Goal: Complete application form

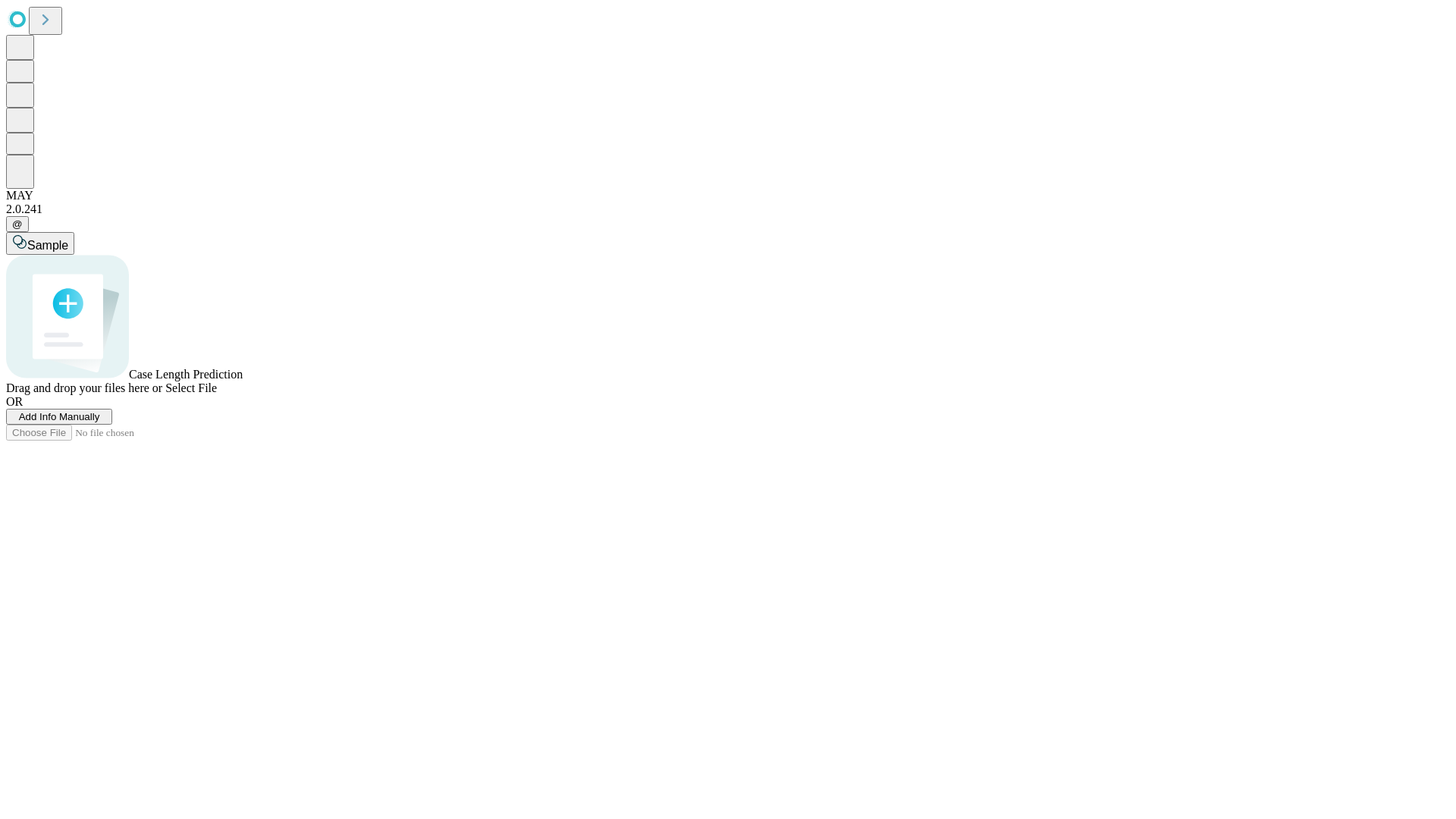
click at [100, 423] on span "Add Info Manually" at bounding box center [59, 416] width 81 height 11
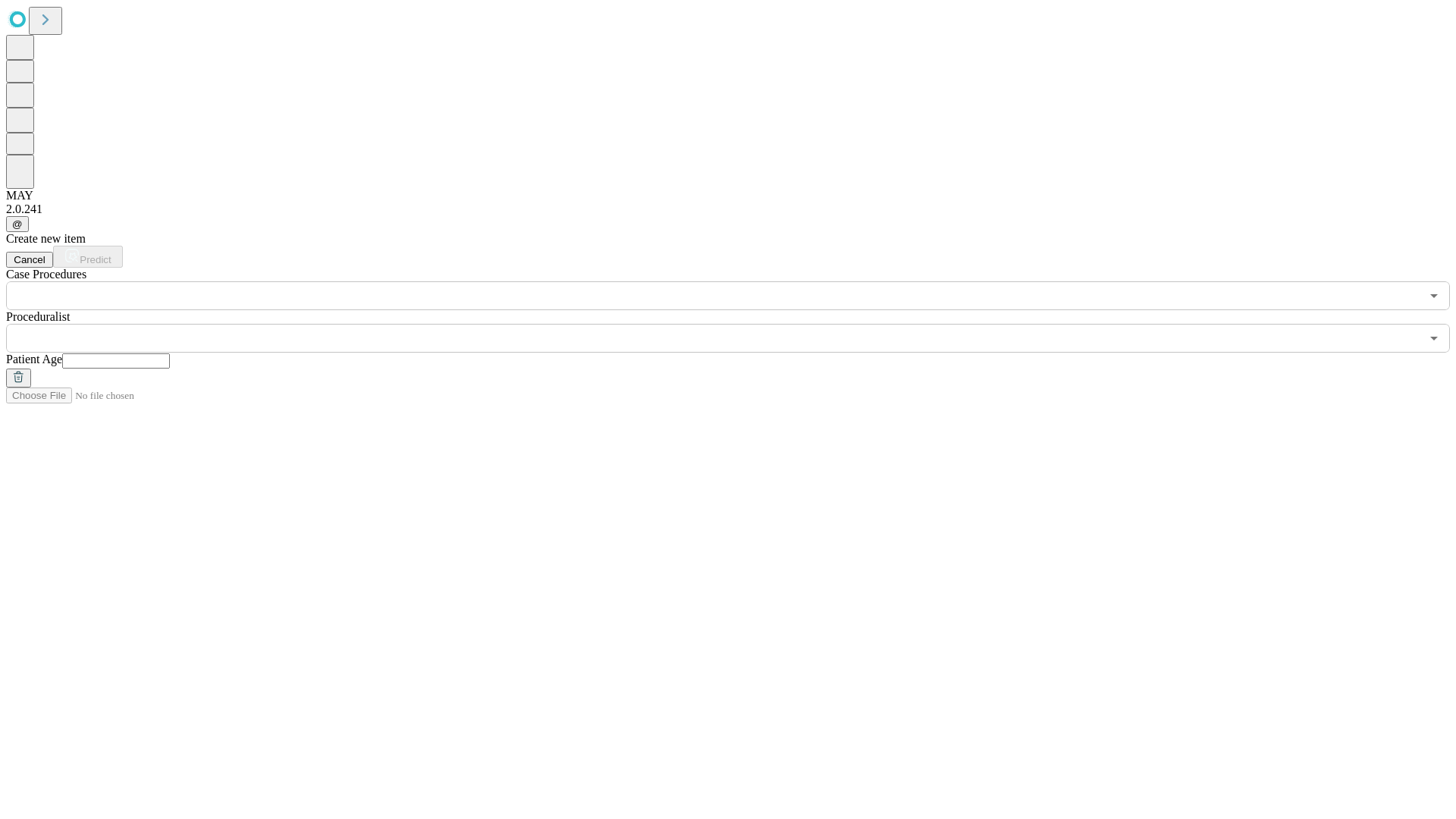
click at [170, 353] on input "text" at bounding box center [116, 361] width 107 height 15
type input "**"
click at [739, 324] on input "text" at bounding box center [713, 338] width 1415 height 29
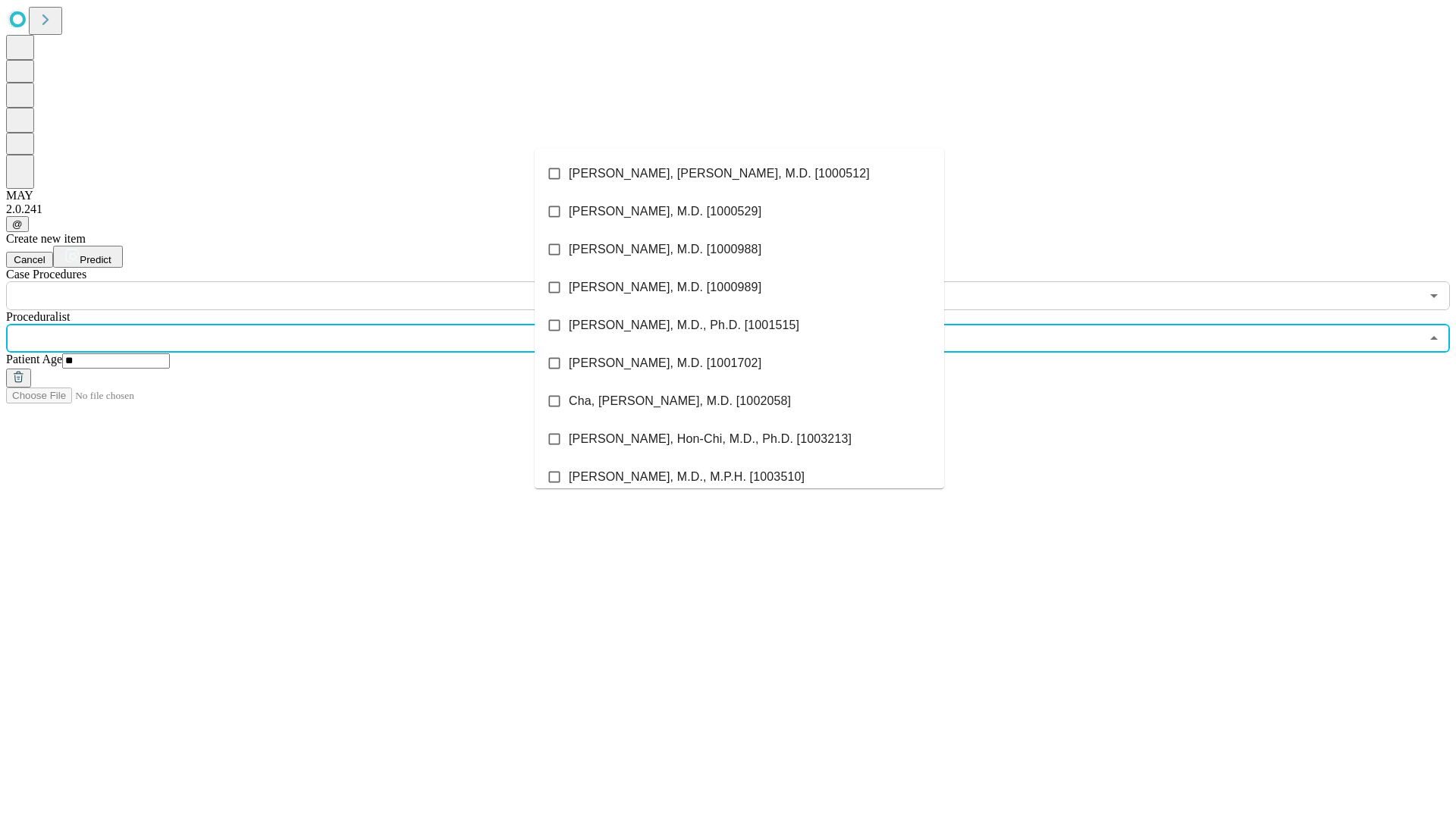
click at [740, 173] on li "[PERSON_NAME], [PERSON_NAME], M.D. [1000512]" at bounding box center [739, 173] width 409 height 38
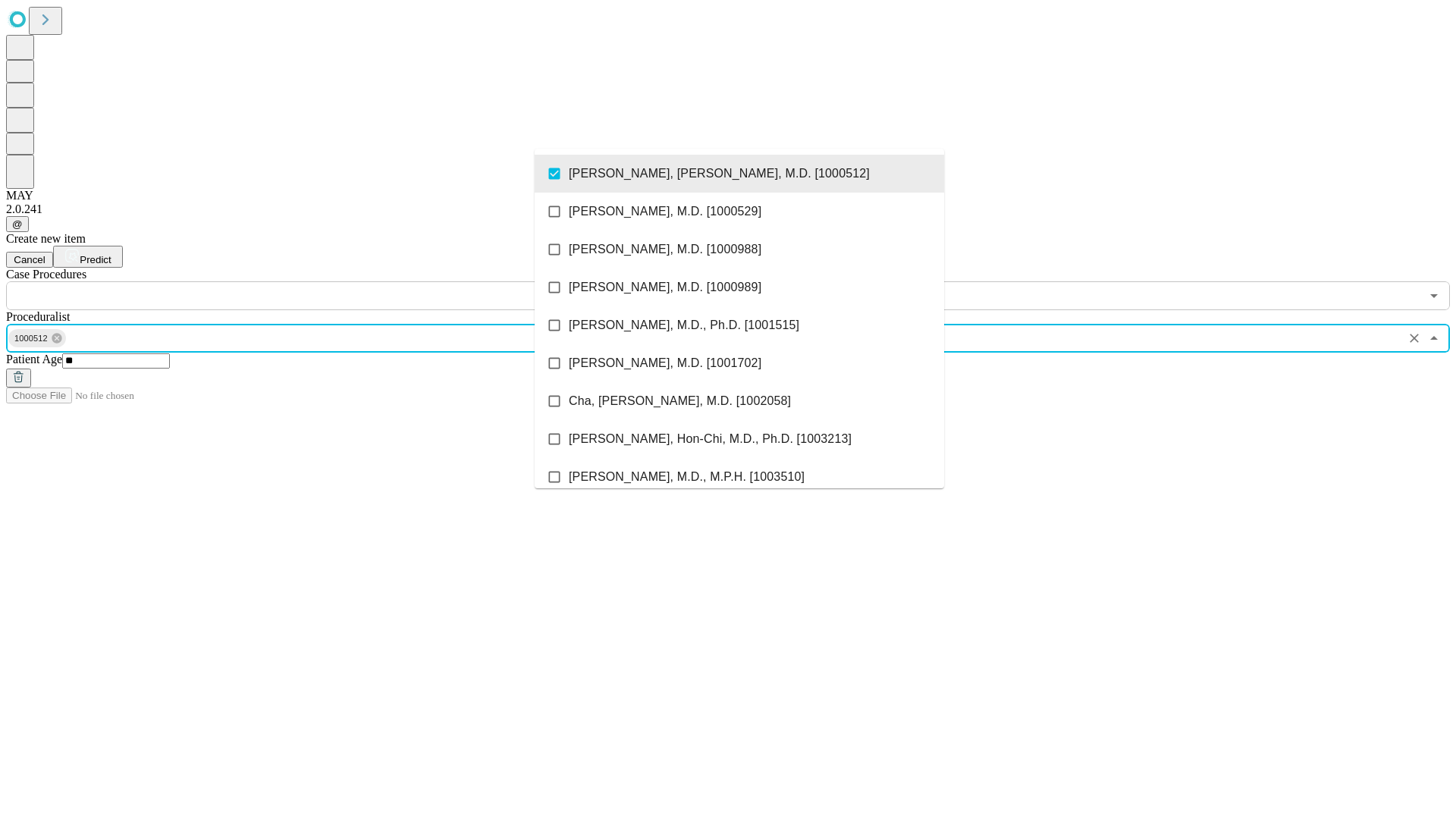
click at [319, 281] on input "text" at bounding box center [713, 296] width 1415 height 29
